Goal: Task Accomplishment & Management: Use online tool/utility

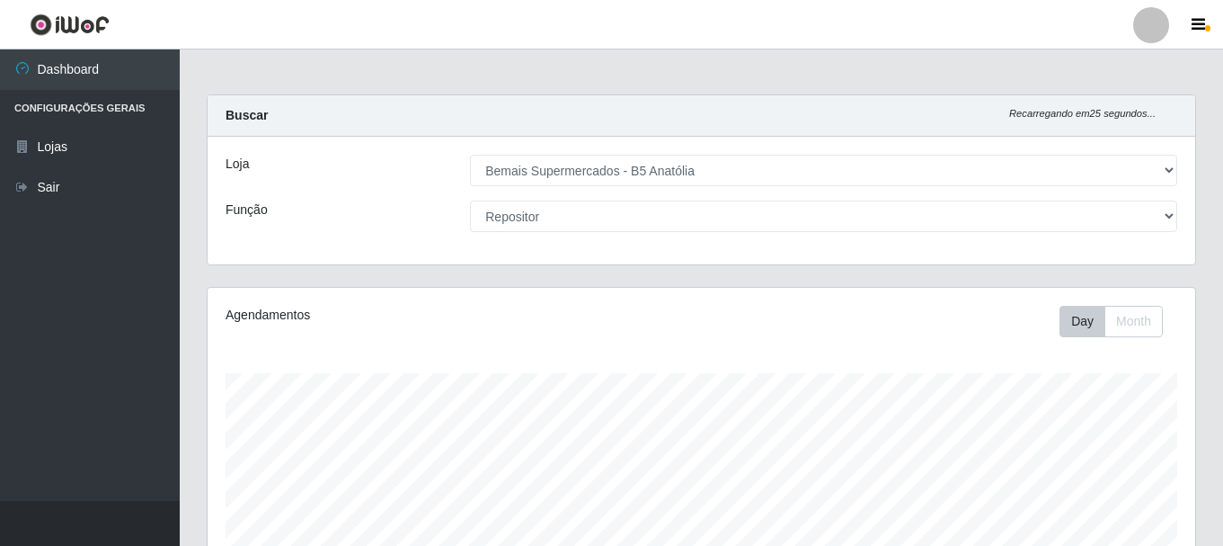
select select "405"
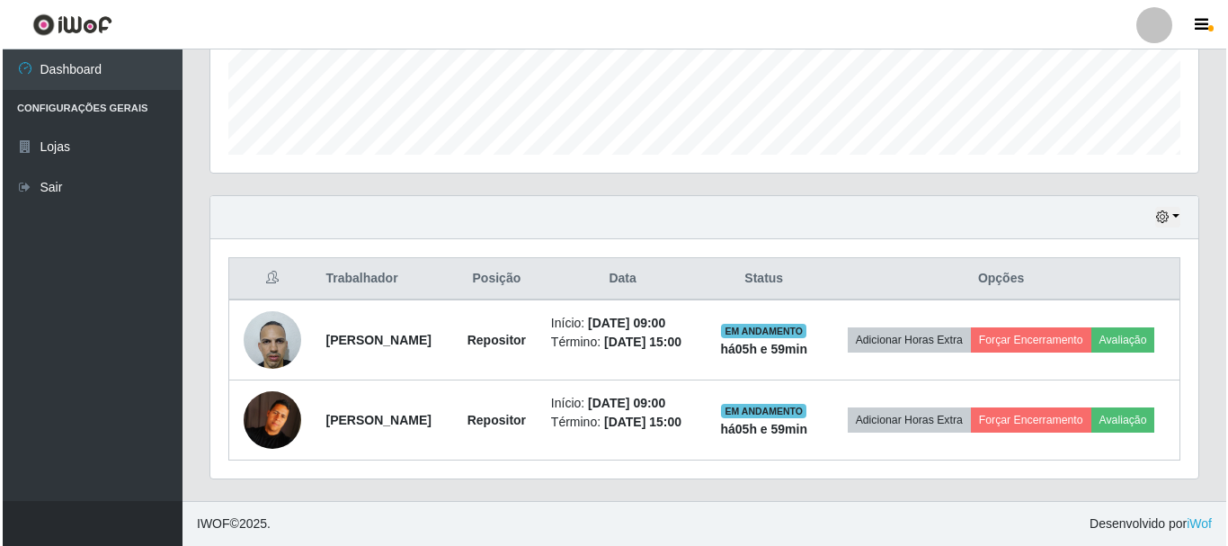
scroll to position [373, 988]
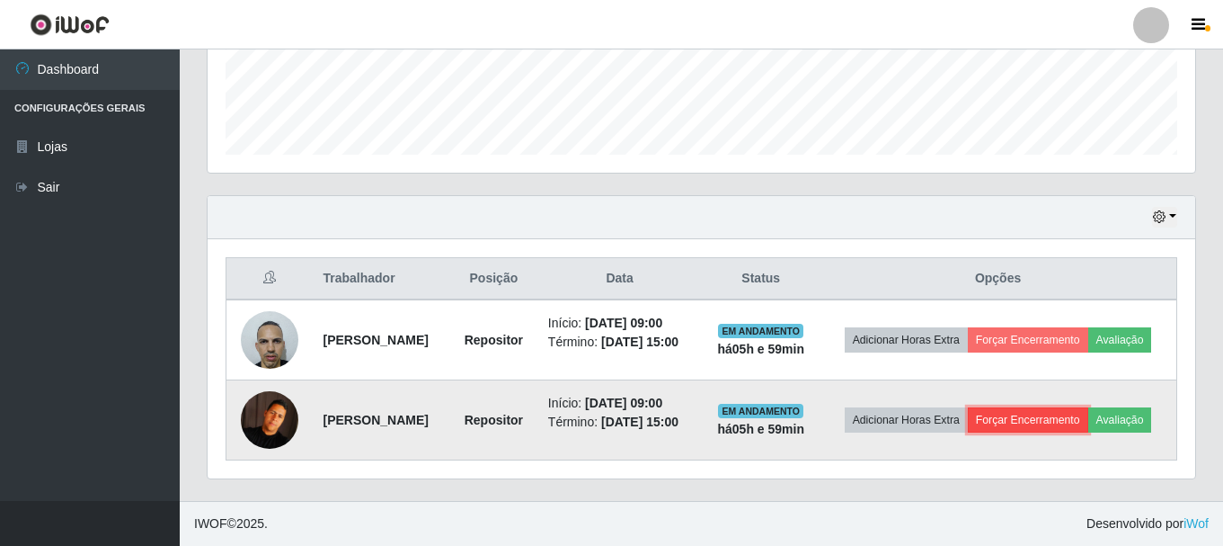
click at [1047, 407] on button "Forçar Encerramento" at bounding box center [1028, 419] width 120 height 25
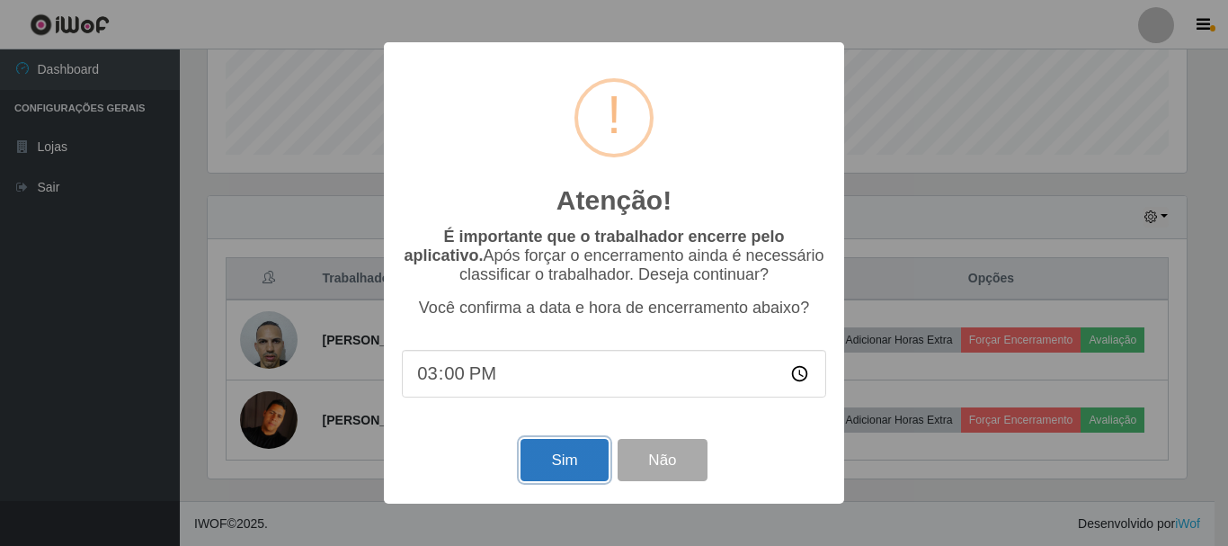
click at [553, 461] on button "Sim" at bounding box center [563, 460] width 87 height 42
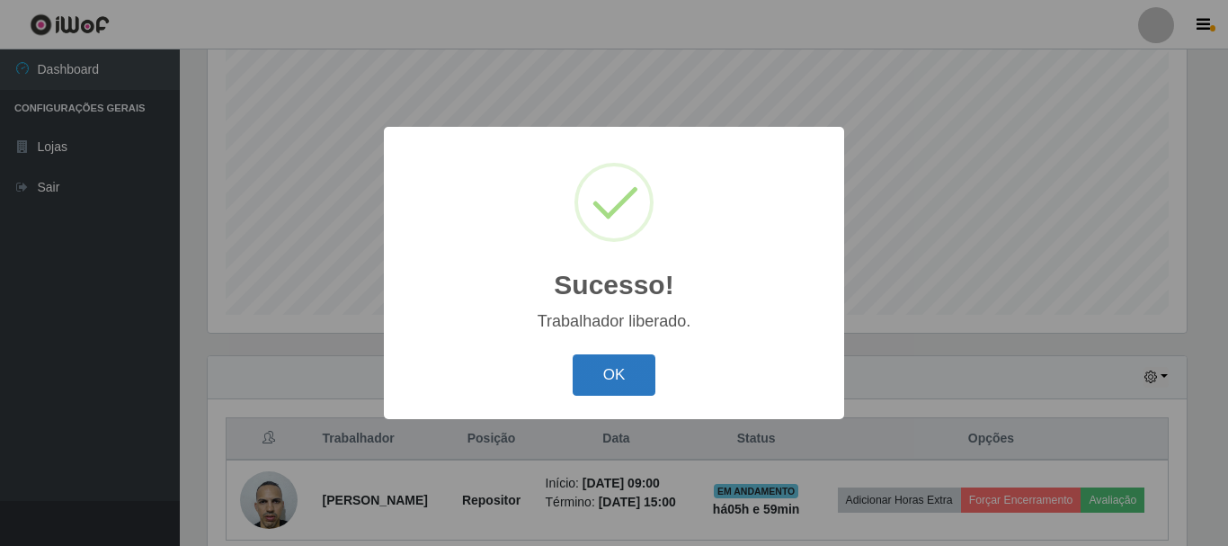
click at [592, 370] on button "OK" at bounding box center [615, 375] width 84 height 42
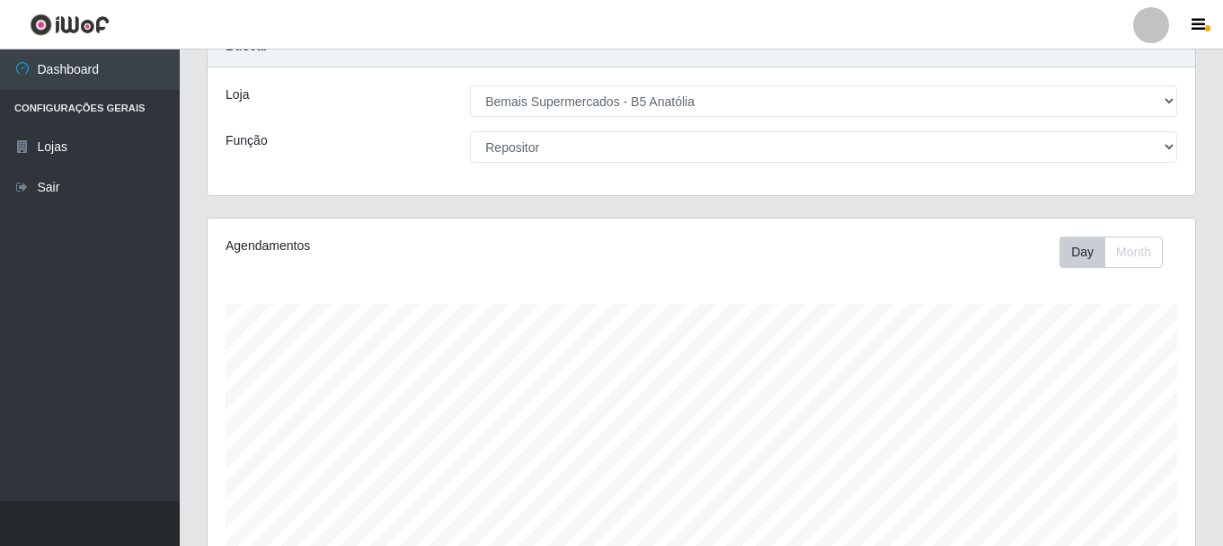
scroll to position [62, 0]
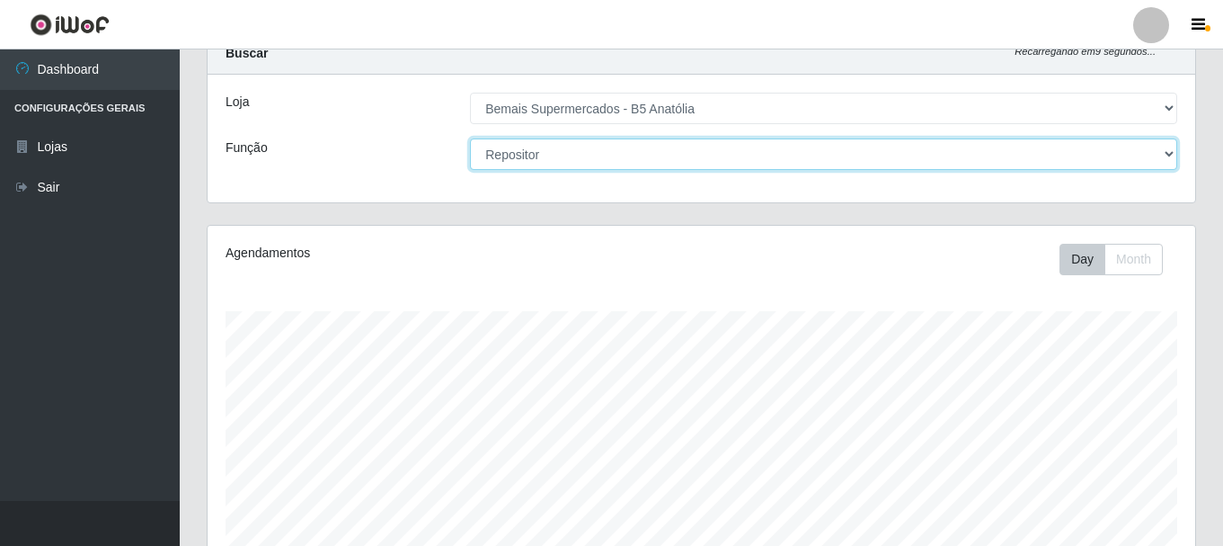
click at [1161, 156] on select "[Selecione...] ASG ASG + ASG ++ Auxiliar de Estacionamento Auxiliar de Estacion…" at bounding box center [823, 153] width 707 height 31
click at [470, 138] on select "[Selecione...] ASG ASG + ASG ++ Auxiliar de Estacionamento Auxiliar de Estacion…" at bounding box center [823, 153] width 707 height 31
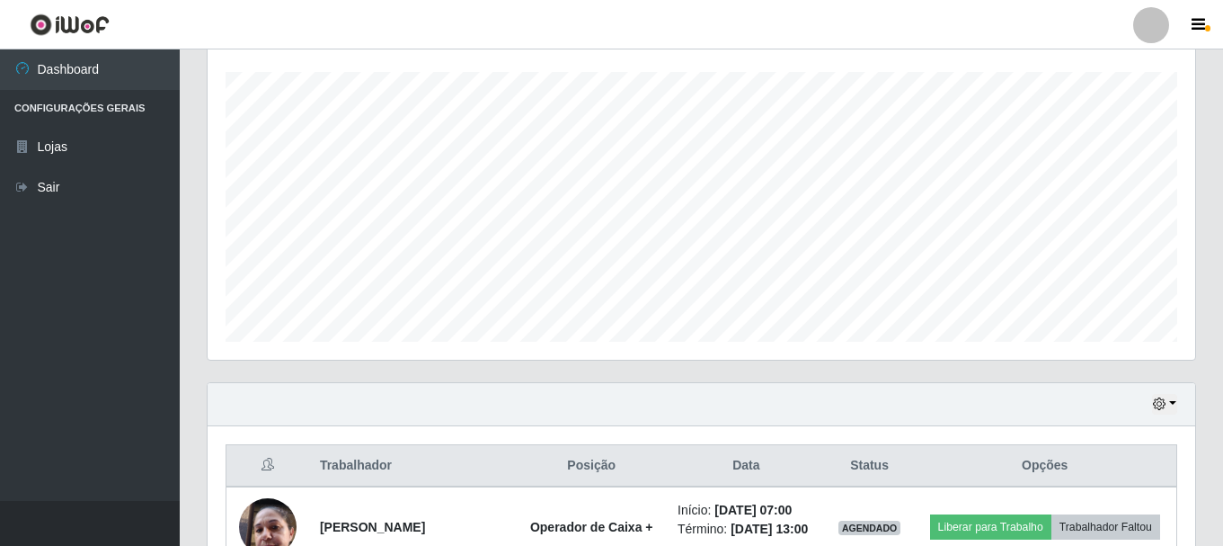
scroll to position [0, 0]
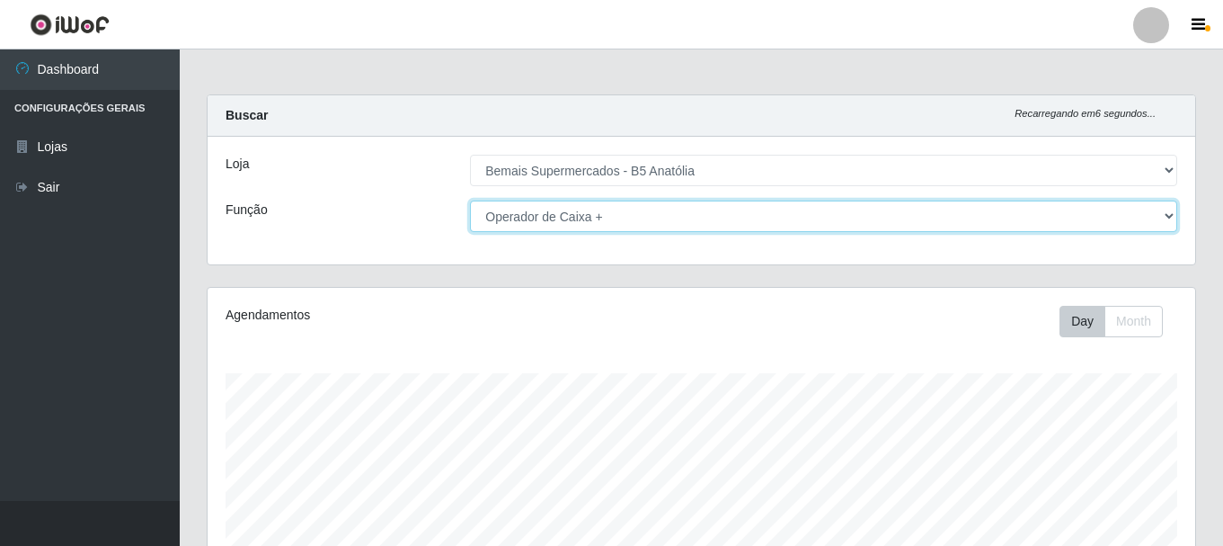
click at [1170, 214] on select "[Selecione...] ASG ASG + ASG ++ Auxiliar de Estacionamento Auxiliar de Estacion…" at bounding box center [823, 215] width 707 height 31
click at [470, 200] on select "[Selecione...] ASG ASG + ASG ++ Auxiliar de Estacionamento Auxiliar de Estacion…" at bounding box center [823, 215] width 707 height 31
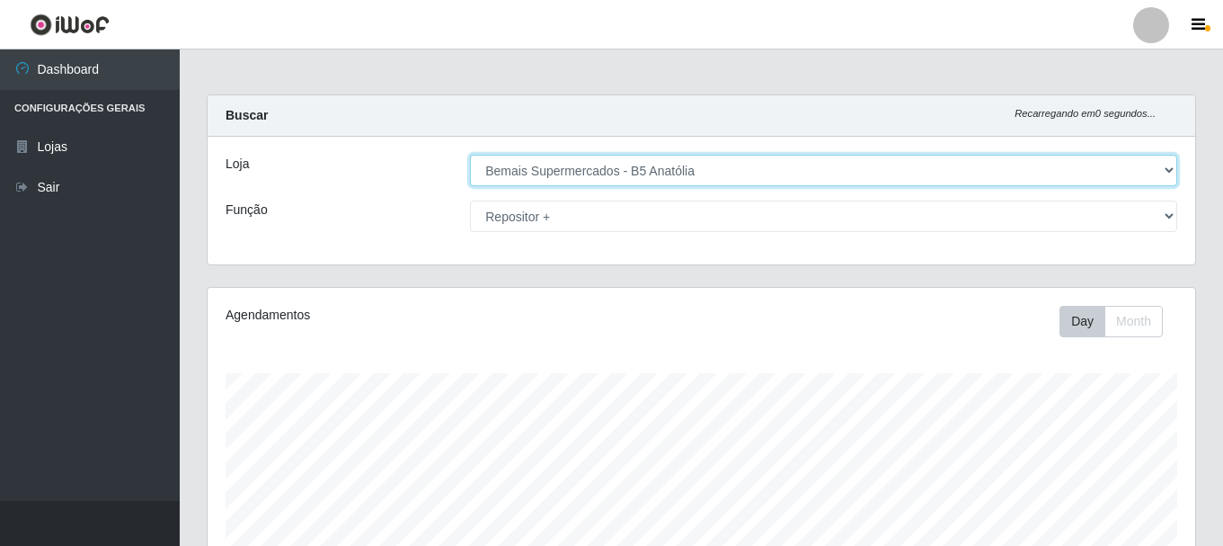
click at [1171, 176] on select "[Selecione...] Bemais Supermercados - B5 Anatólia" at bounding box center [823, 170] width 707 height 31
click at [1170, 176] on select "[Selecione...] Bemais Supermercados - B5 Anatólia" at bounding box center [823, 170] width 707 height 31
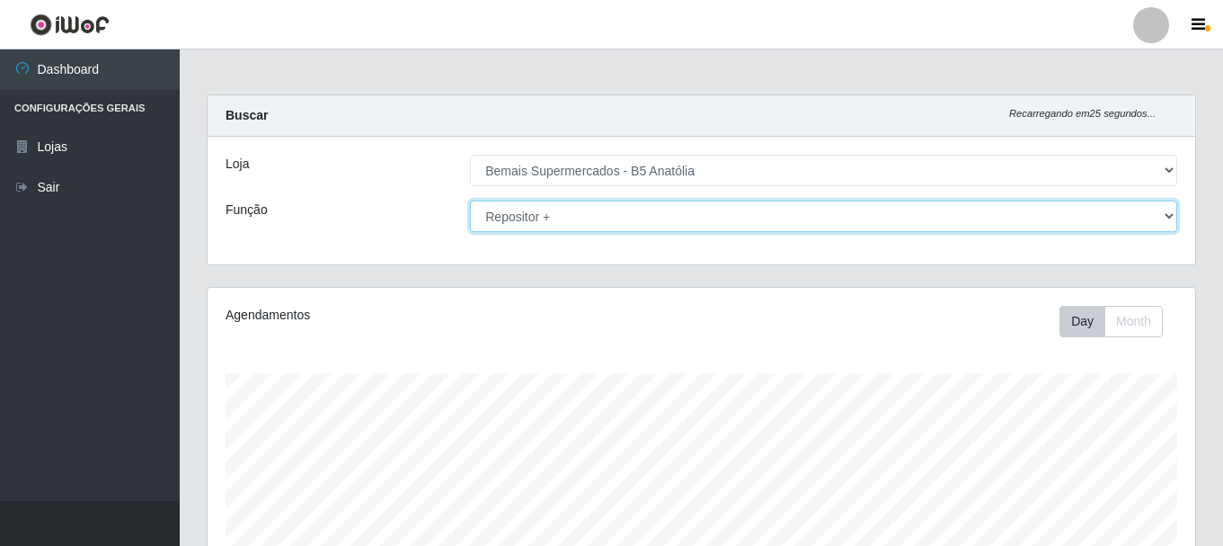
click at [1161, 218] on select "[Selecione...] ASG ASG + ASG ++ Auxiliar de Estacionamento Auxiliar de Estacion…" at bounding box center [823, 215] width 707 height 31
select select "24"
click at [470, 200] on select "[Selecione...] ASG ASG + ASG ++ Auxiliar de Estacionamento Auxiliar de Estacion…" at bounding box center [823, 215] width 707 height 31
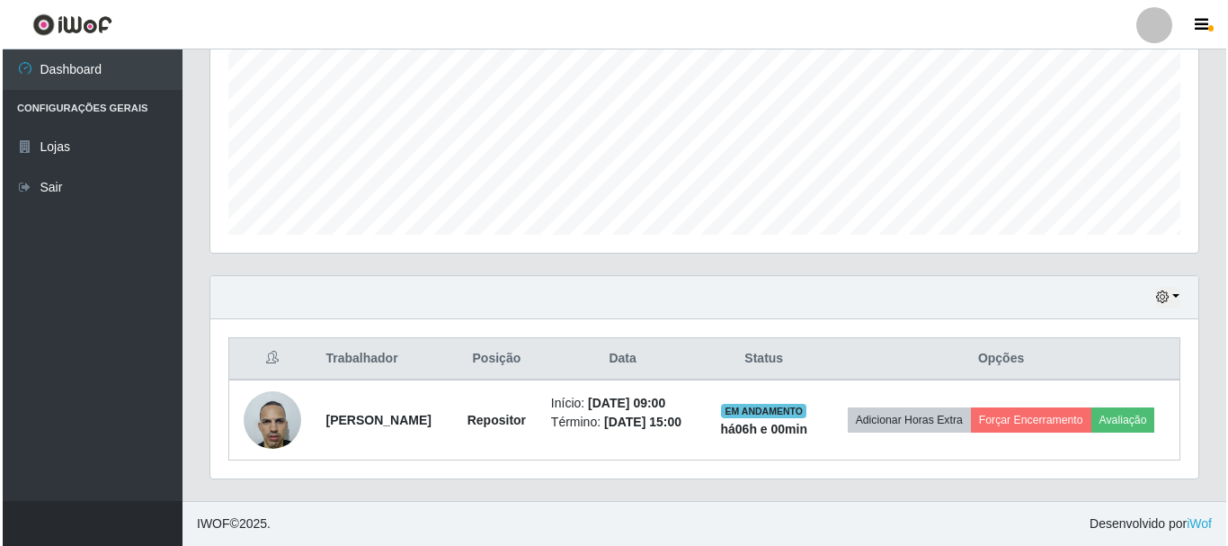
scroll to position [422, 0]
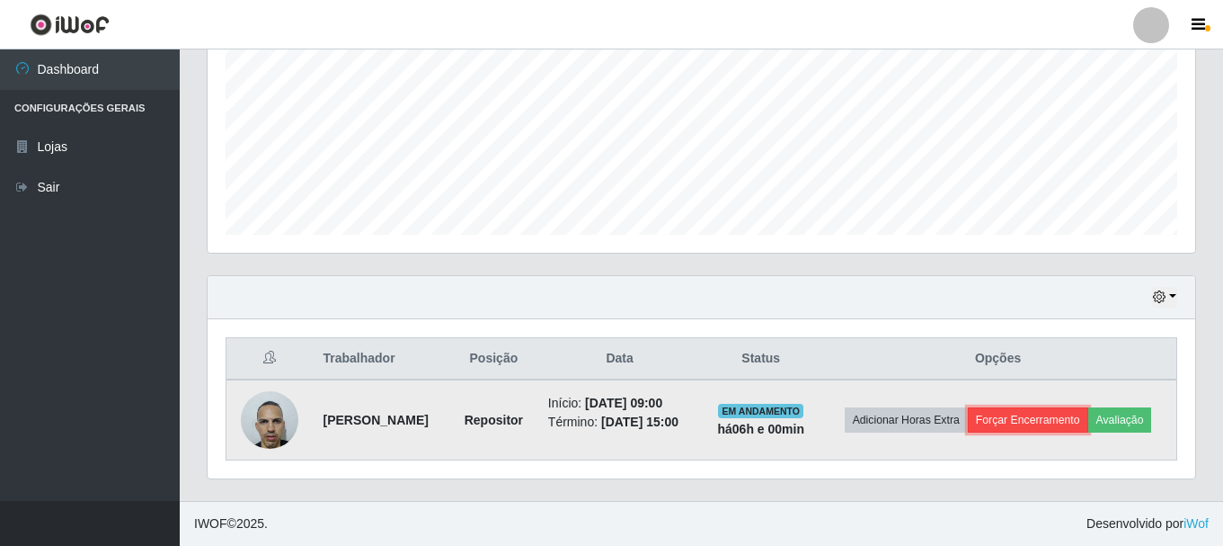
click at [1087, 407] on button "Forçar Encerramento" at bounding box center [1028, 419] width 120 height 25
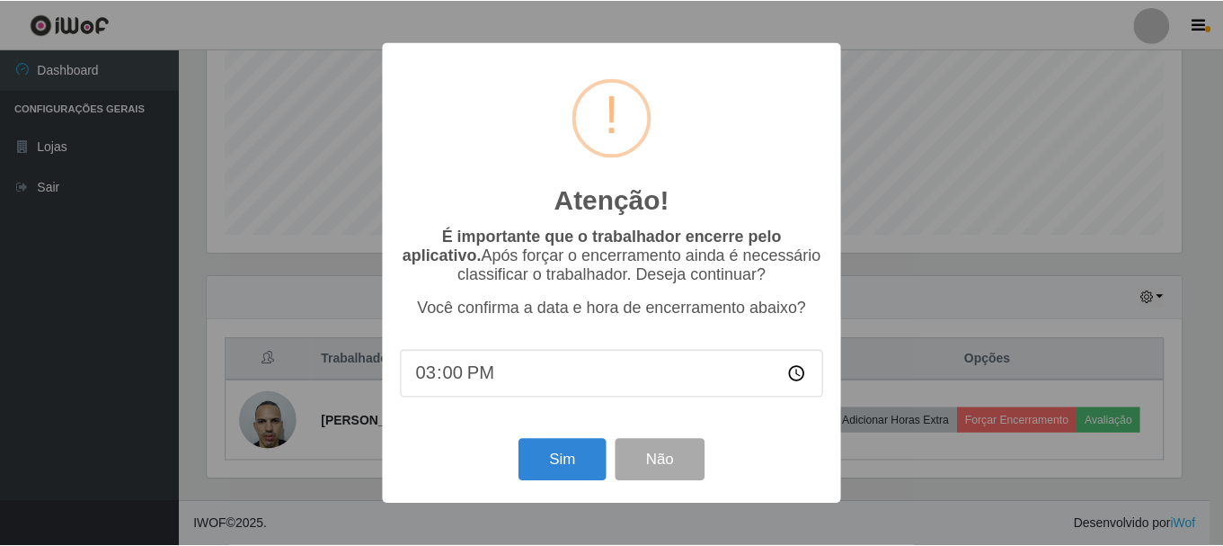
scroll to position [373, 979]
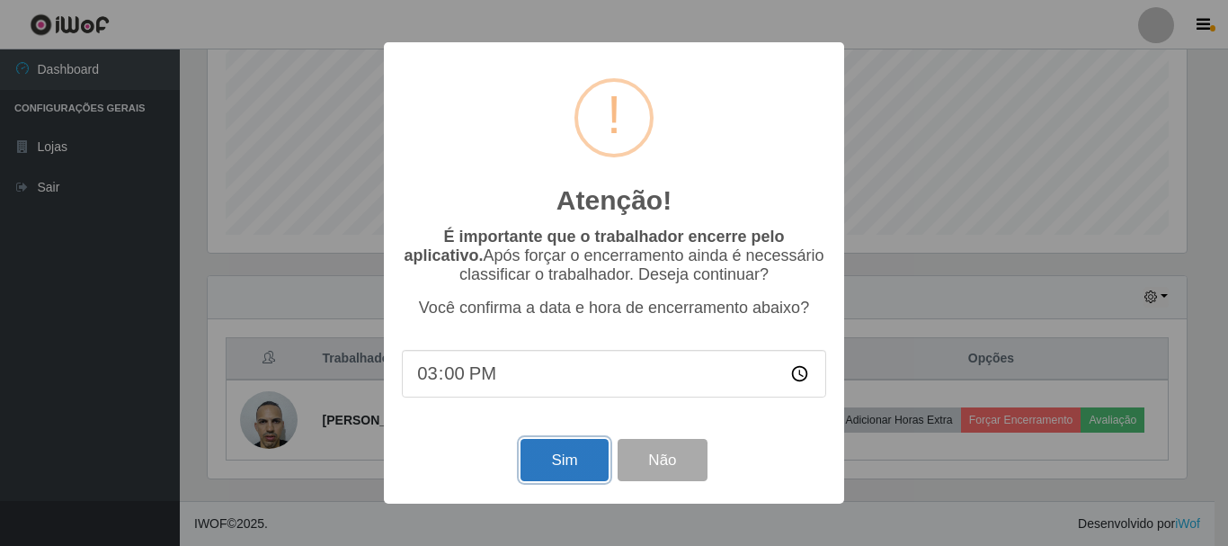
click at [545, 464] on button "Sim" at bounding box center [563, 460] width 87 height 42
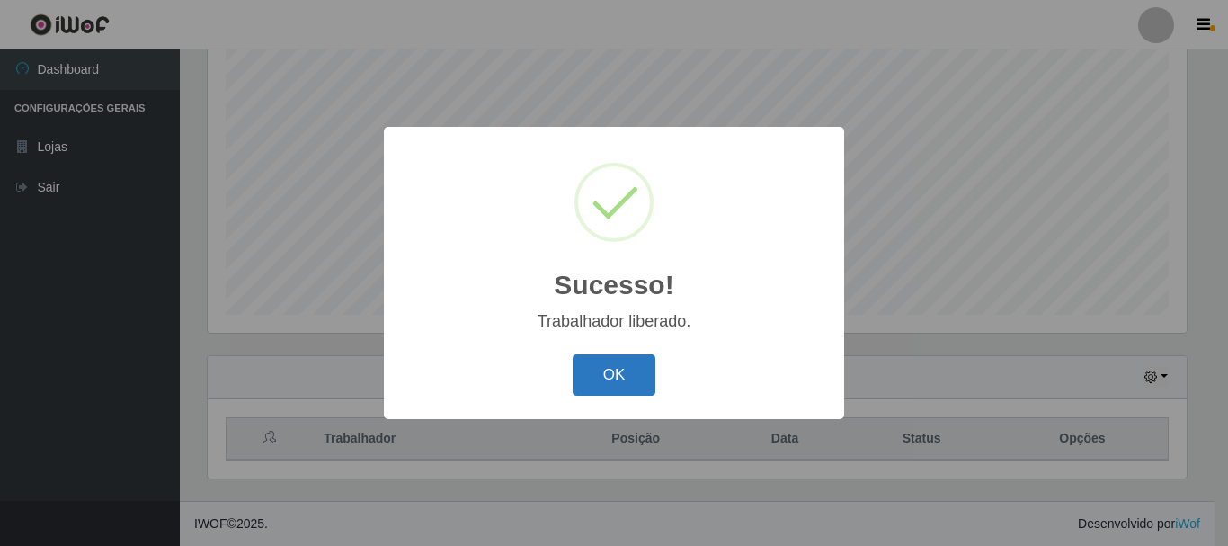
click at [594, 361] on button "OK" at bounding box center [615, 375] width 84 height 42
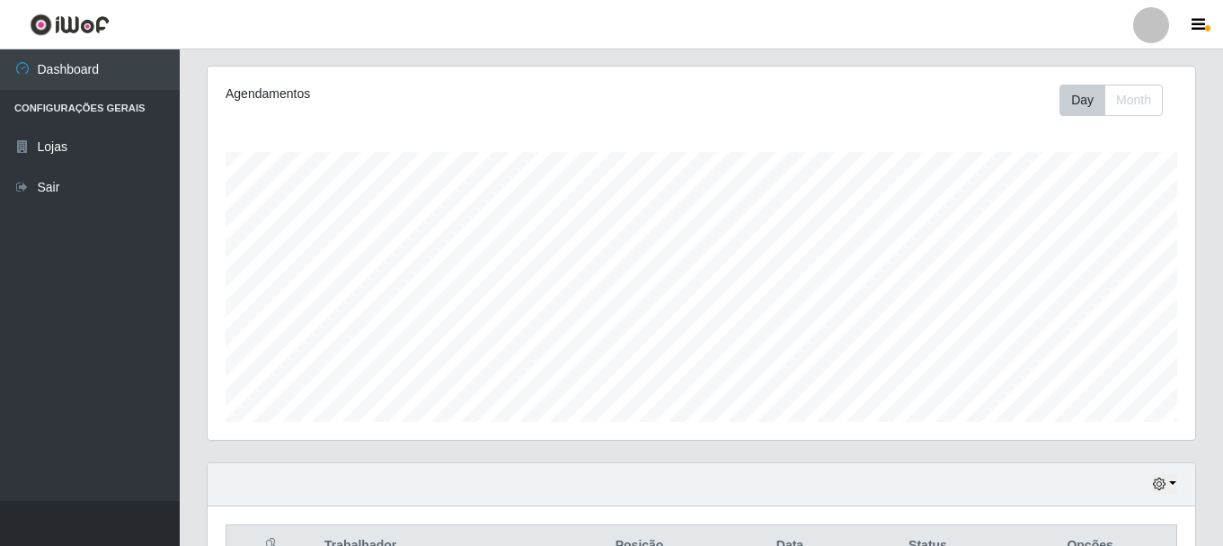
scroll to position [0, 0]
